Goal: Communication & Community: Answer question/provide support

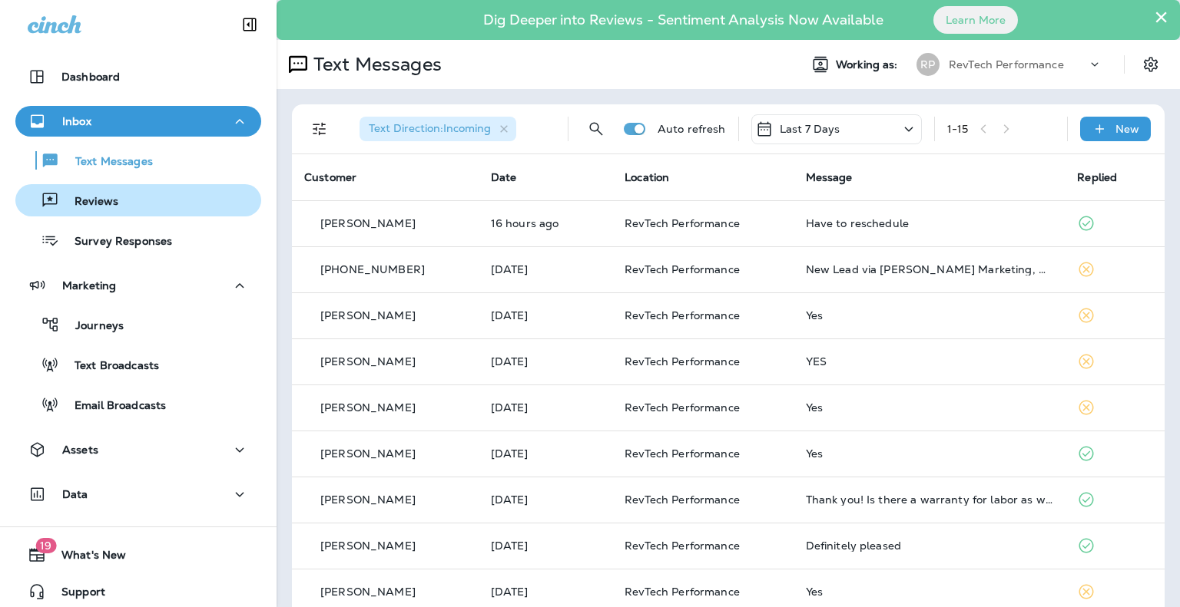
click at [86, 213] on button "Reviews" at bounding box center [138, 200] width 246 height 32
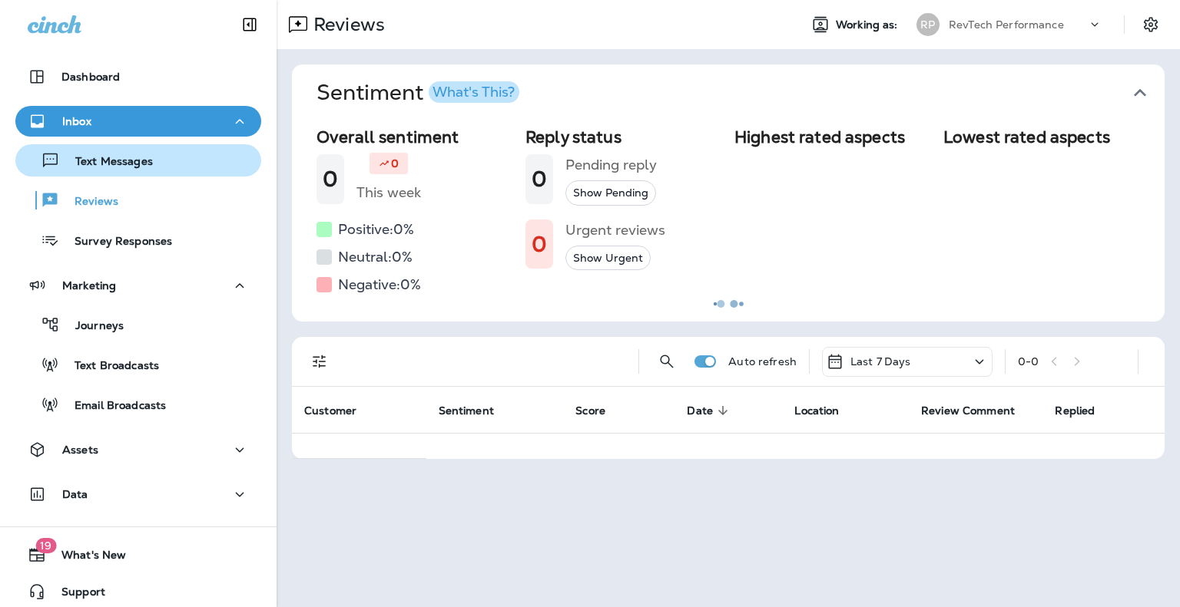
click at [111, 174] on button "Text Messages" at bounding box center [138, 160] width 246 height 32
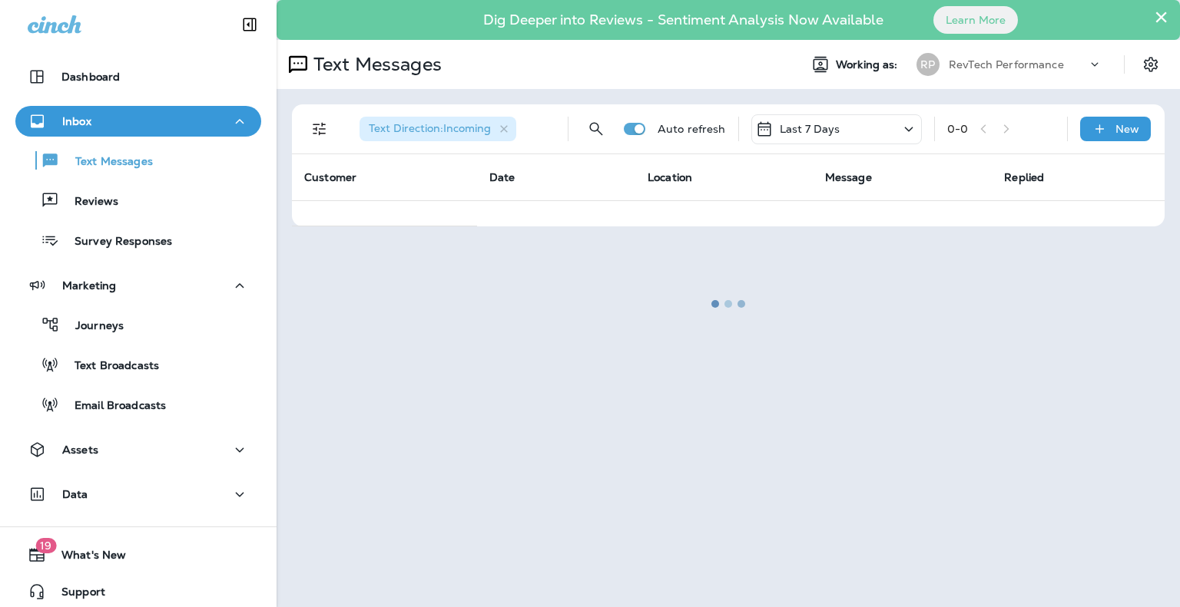
click at [873, 125] on div "Last 7 Days" at bounding box center [836, 129] width 170 height 30
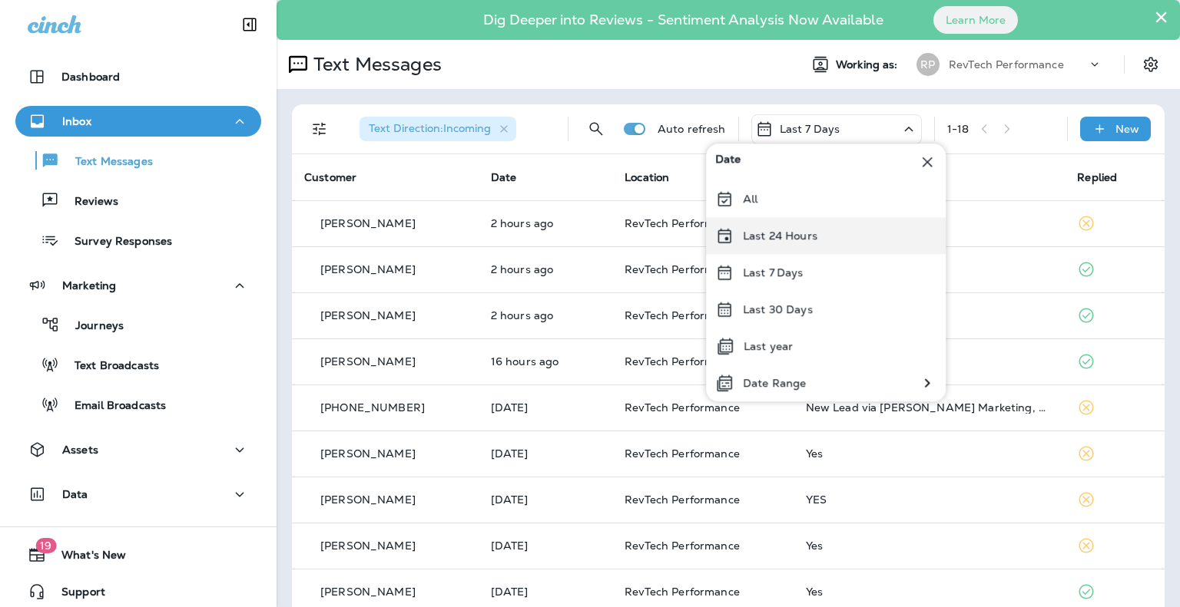
click at [802, 234] on p "Last 24 Hours" at bounding box center [780, 236] width 74 height 12
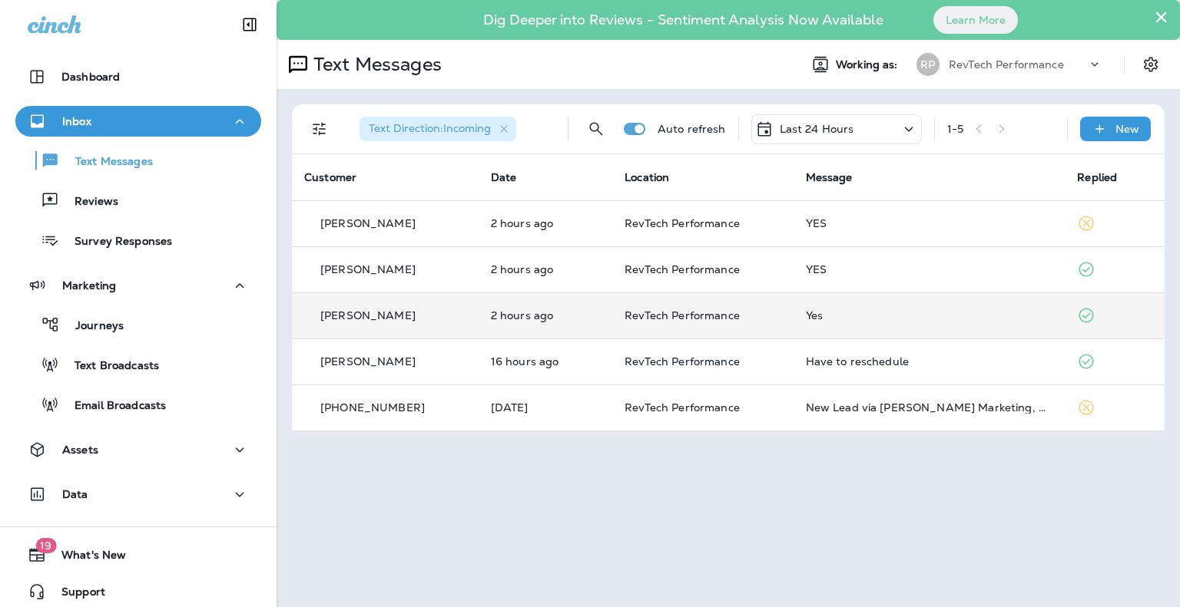
click at [865, 303] on td "Yes" at bounding box center [929, 316] width 272 height 46
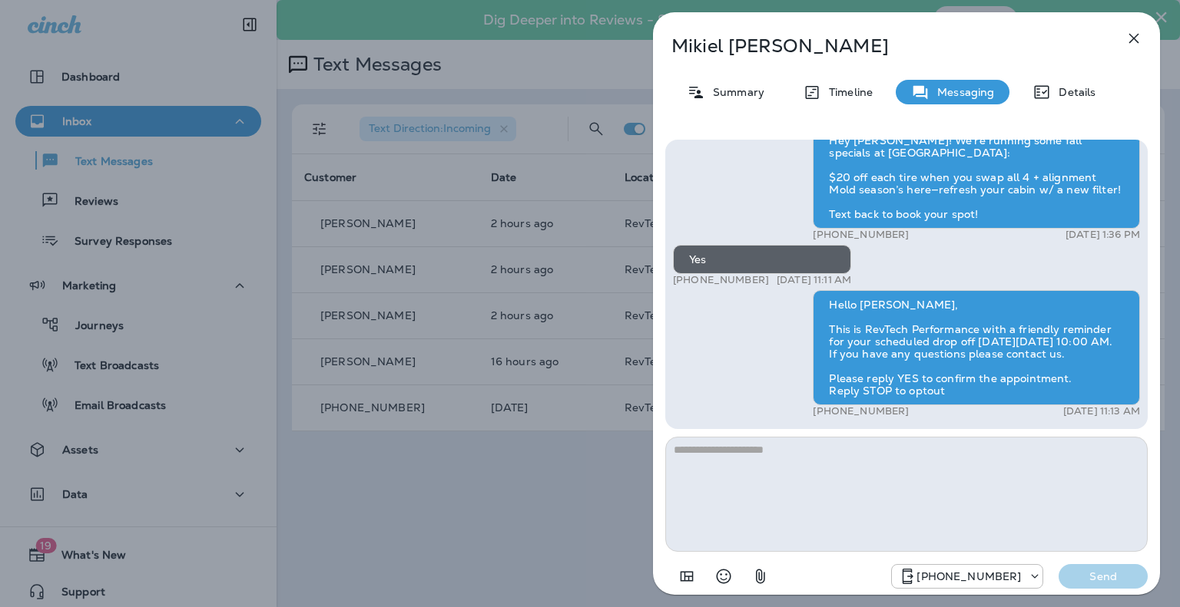
click at [861, 507] on textarea at bounding box center [906, 494] width 482 height 115
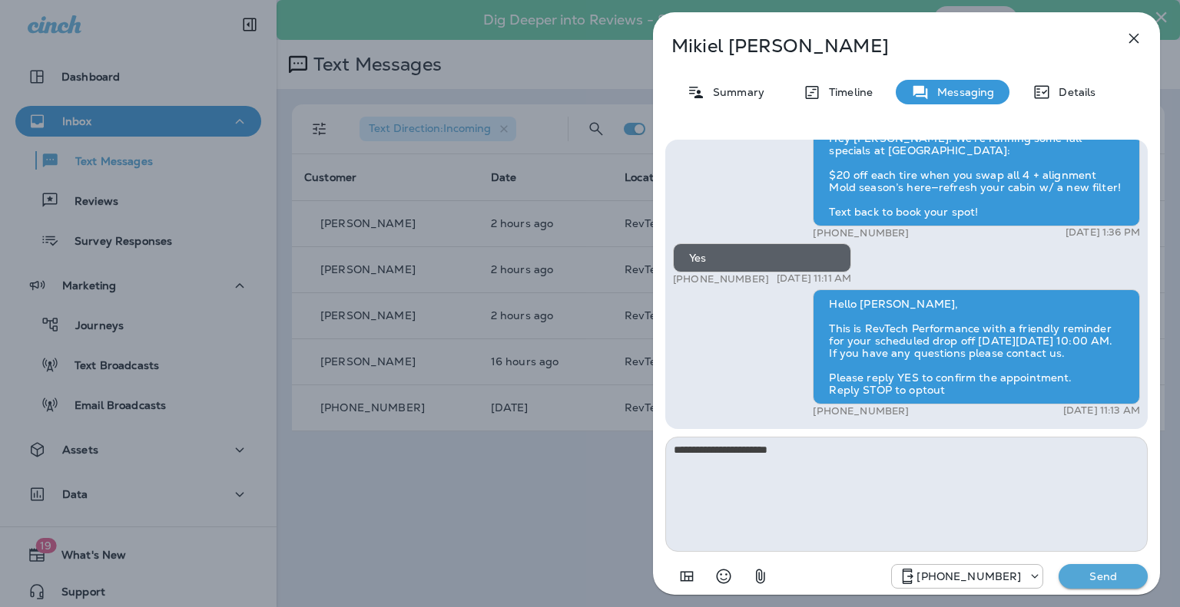
type textarea "**********"
click at [1097, 578] on p "Send" at bounding box center [1103, 577] width 65 height 14
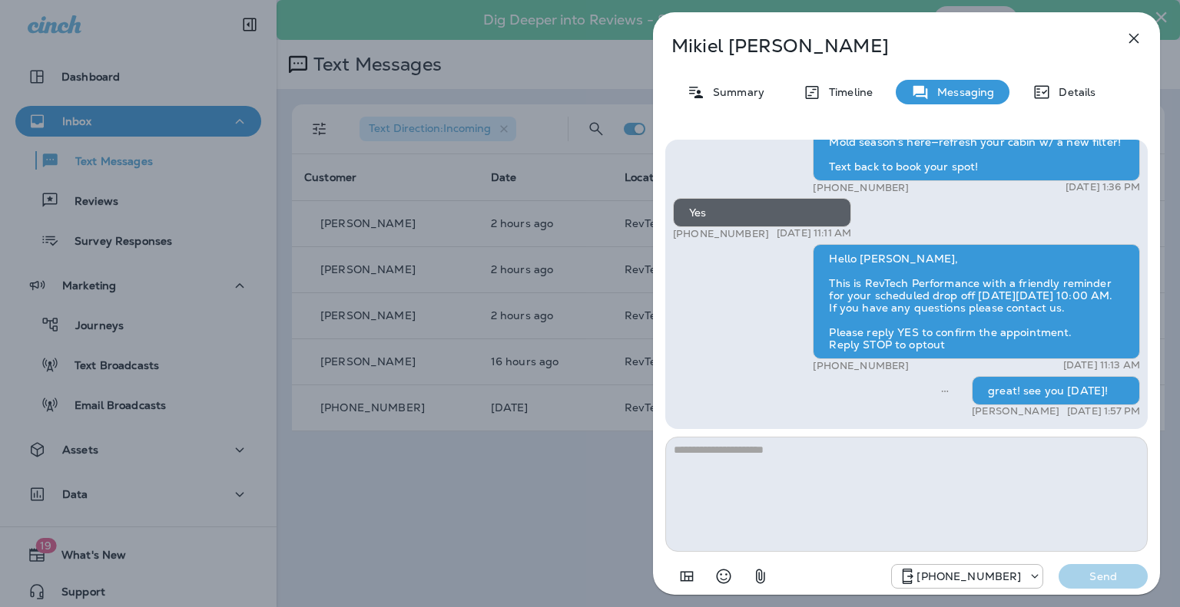
click at [1136, 41] on icon "button" at bounding box center [1134, 39] width 10 height 10
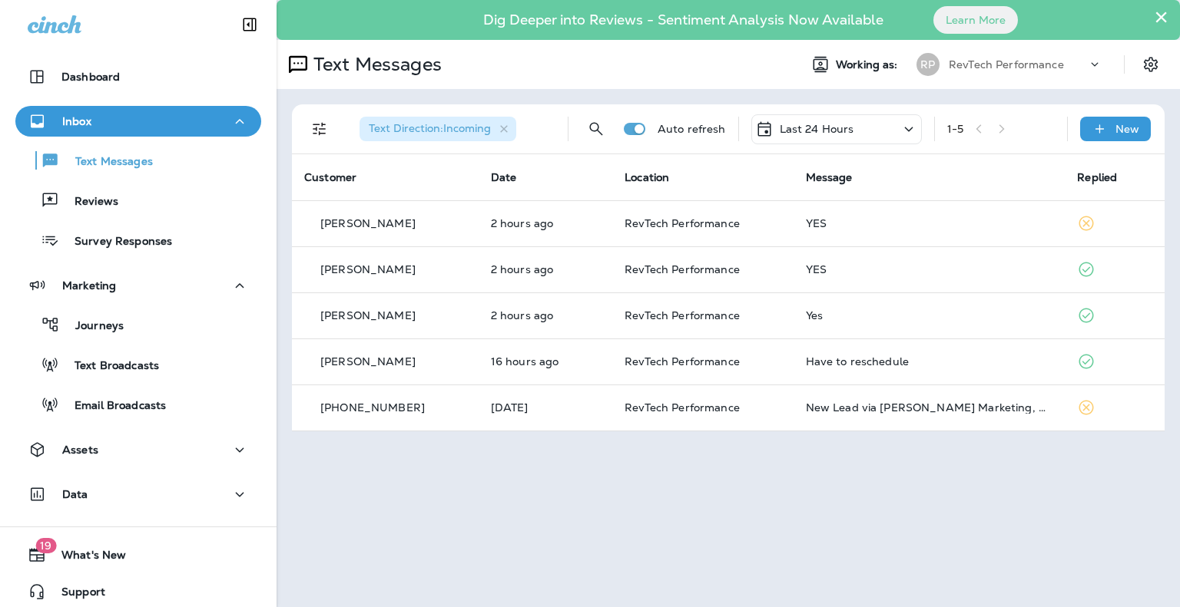
click at [375, 273] on p "[PERSON_NAME]" at bounding box center [367, 269] width 95 height 12
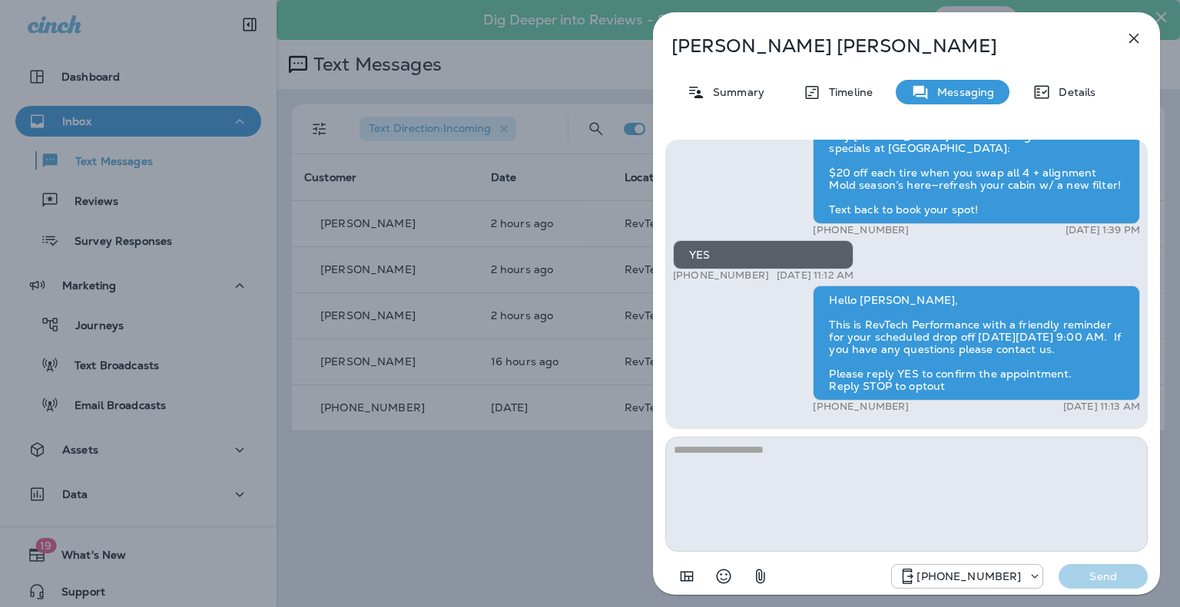
drag, startPoint x: 836, startPoint y: 467, endPoint x: 866, endPoint y: 481, distance: 33.7
click at [836, 469] on textarea at bounding box center [906, 494] width 482 height 115
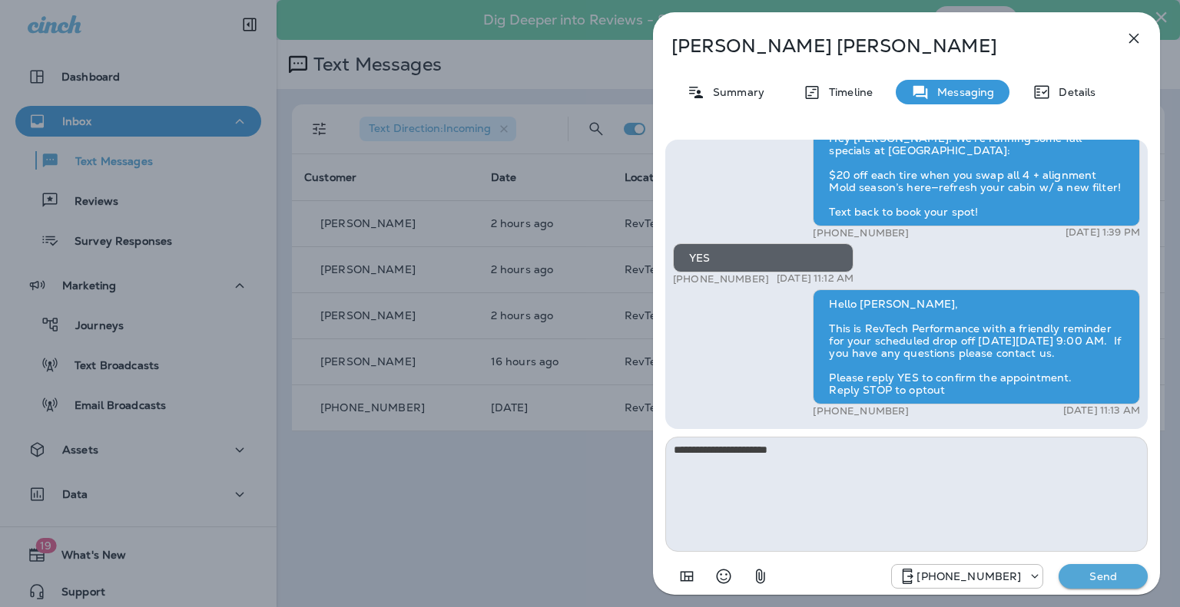
type textarea "**********"
click at [1084, 577] on p "Send" at bounding box center [1103, 577] width 65 height 14
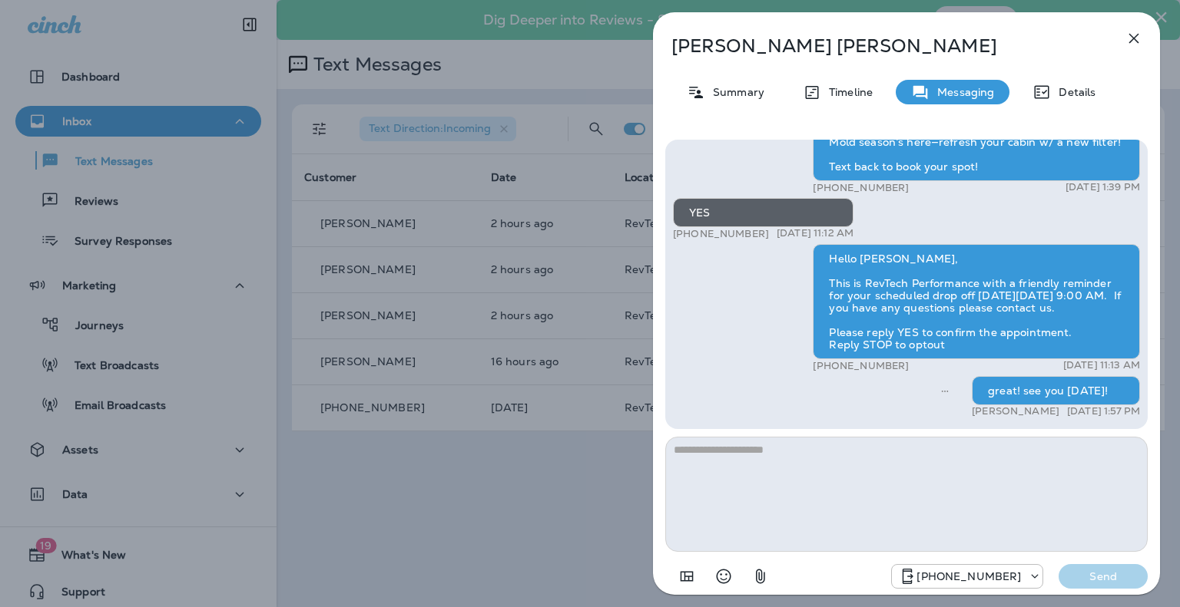
click at [1134, 36] on icon "button" at bounding box center [1133, 38] width 18 height 18
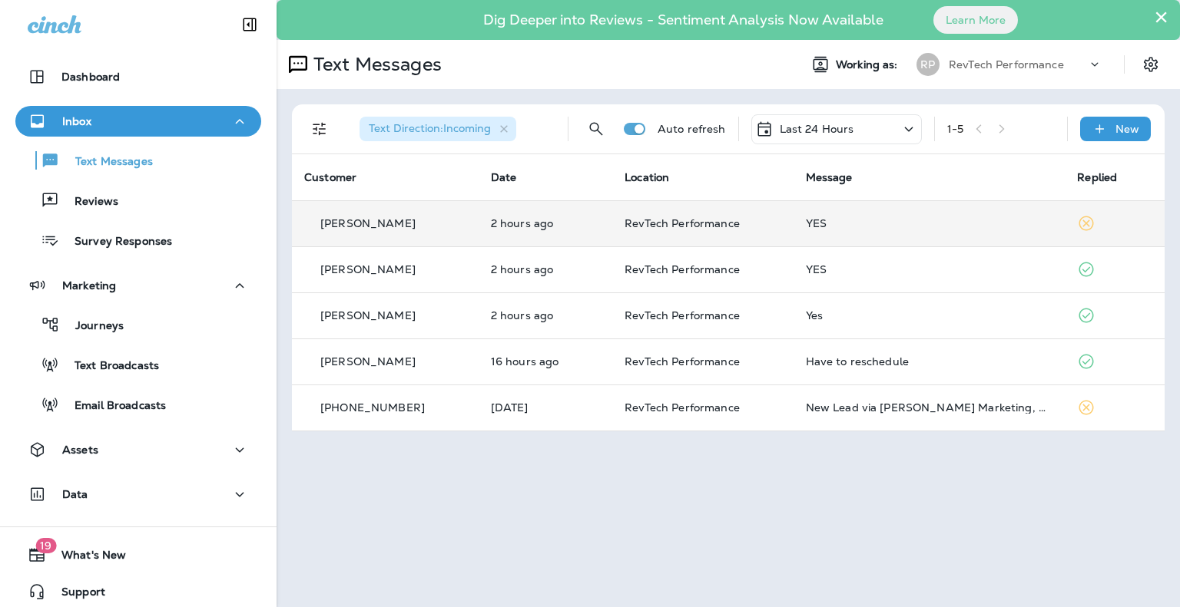
click at [523, 223] on p "2 hours ago" at bounding box center [545, 223] width 109 height 12
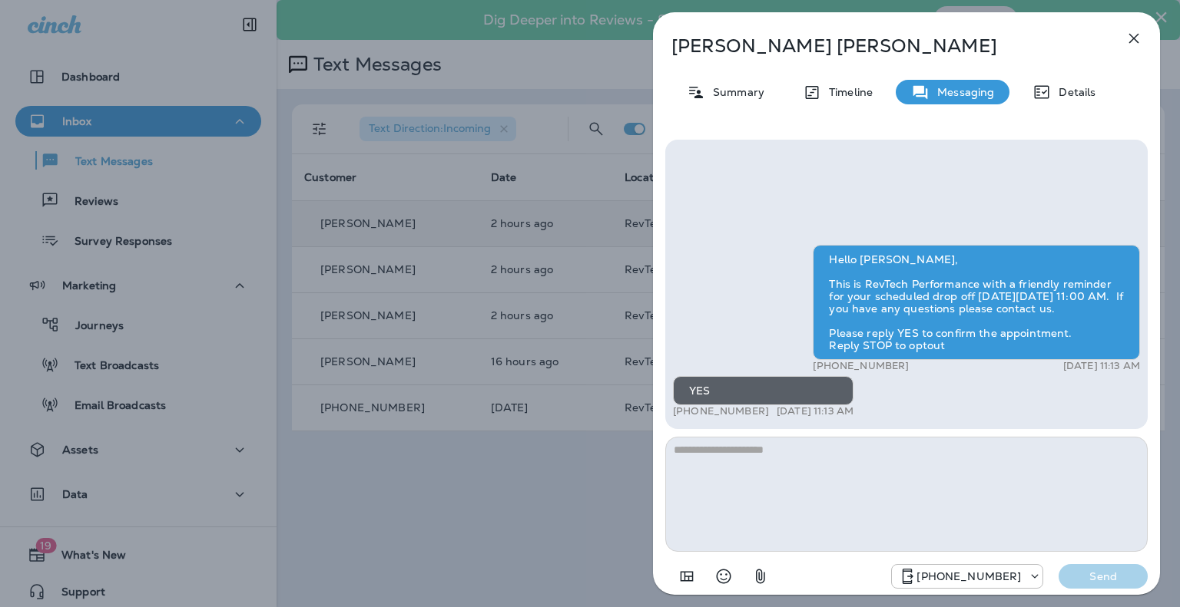
drag, startPoint x: 975, startPoint y: 504, endPoint x: 955, endPoint y: 491, distance: 24.5
click at [958, 494] on textarea at bounding box center [906, 494] width 482 height 115
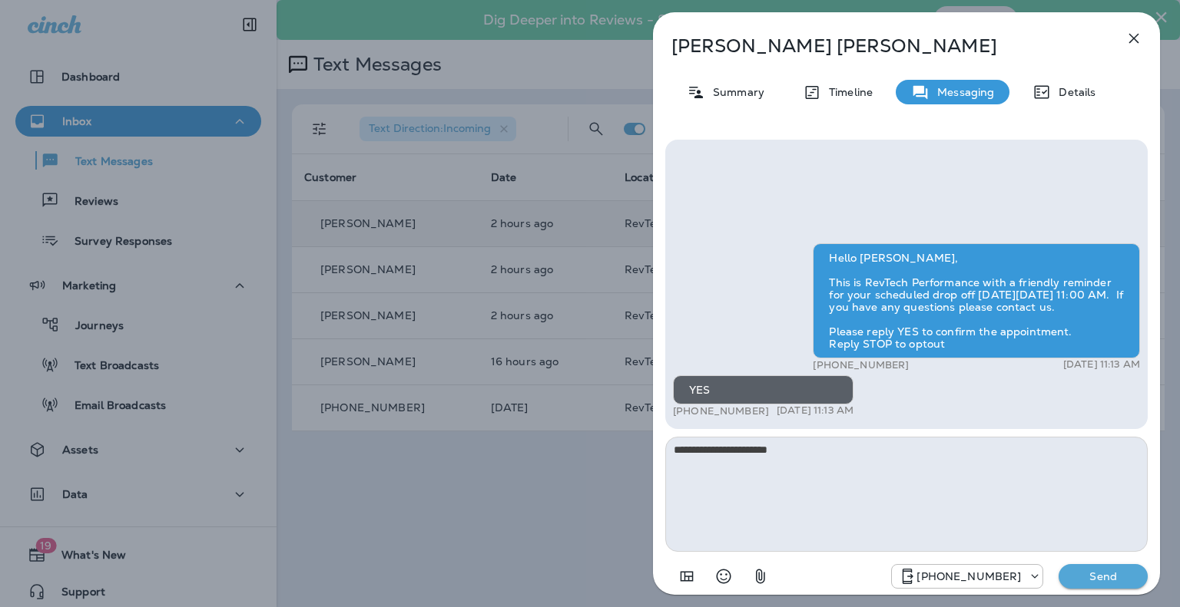
type textarea "**********"
click at [1094, 582] on p "Send" at bounding box center [1103, 577] width 65 height 14
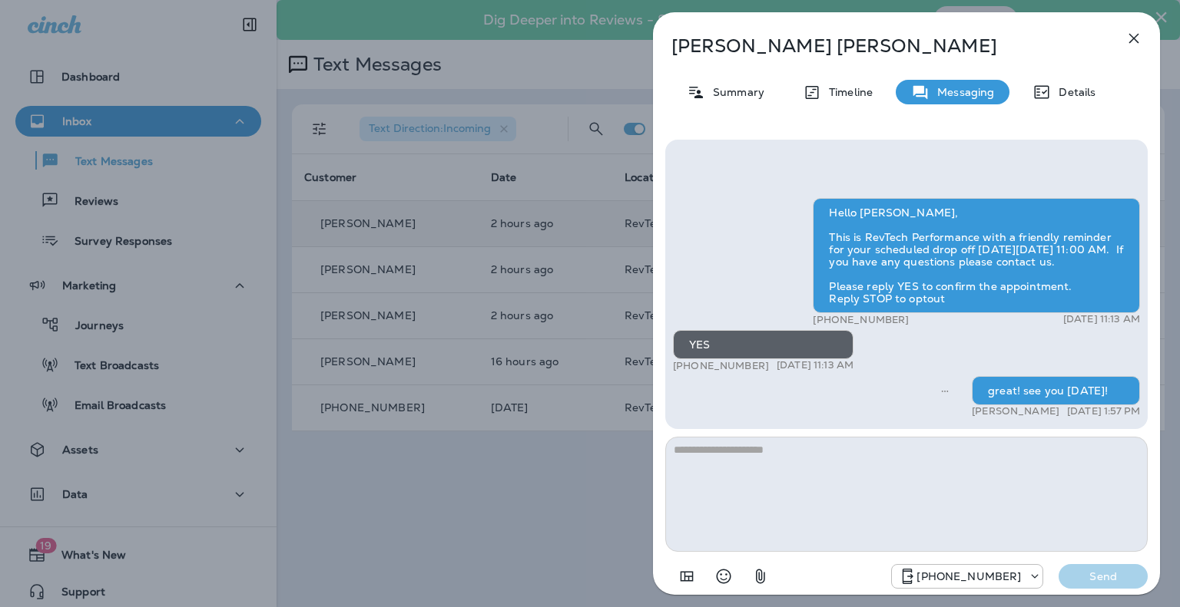
click at [1136, 41] on icon "button" at bounding box center [1133, 38] width 18 height 18
